Goal: Complete application form

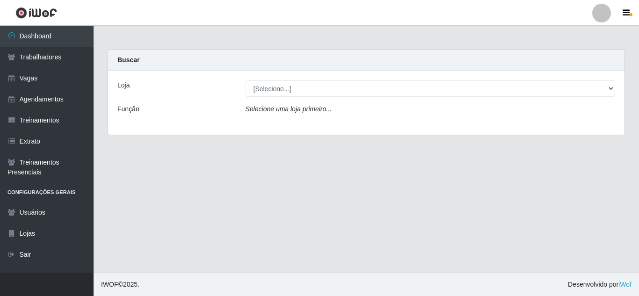
click at [36, 12] on img at bounding box center [36, 13] width 42 height 12
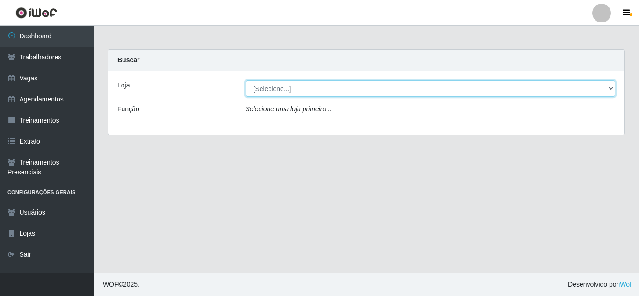
click at [302, 90] on select "[Selecione...] Sempre Tem - Jardim Camburi" at bounding box center [430, 88] width 370 height 16
select select "509"
click at [245, 80] on select "[Selecione...] Sempre Tem - Jardim Camburi" at bounding box center [430, 88] width 370 height 16
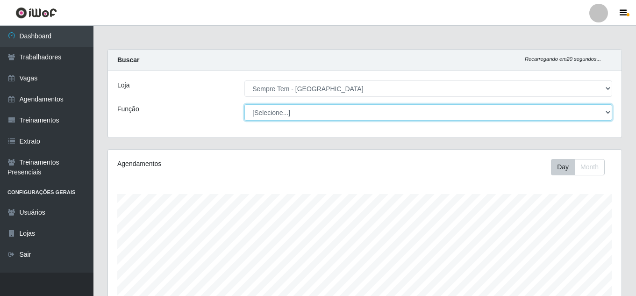
click at [561, 108] on select "[Selecione...] Embalador Embalador + Embalador ++ Repositor Repositor + Reposit…" at bounding box center [429, 112] width 368 height 16
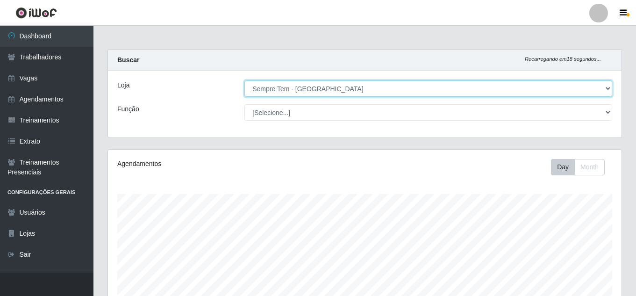
click at [577, 86] on select "[Selecione...] Sempre Tem - Jardim Camburi" at bounding box center [429, 88] width 368 height 16
